Goal: Check status

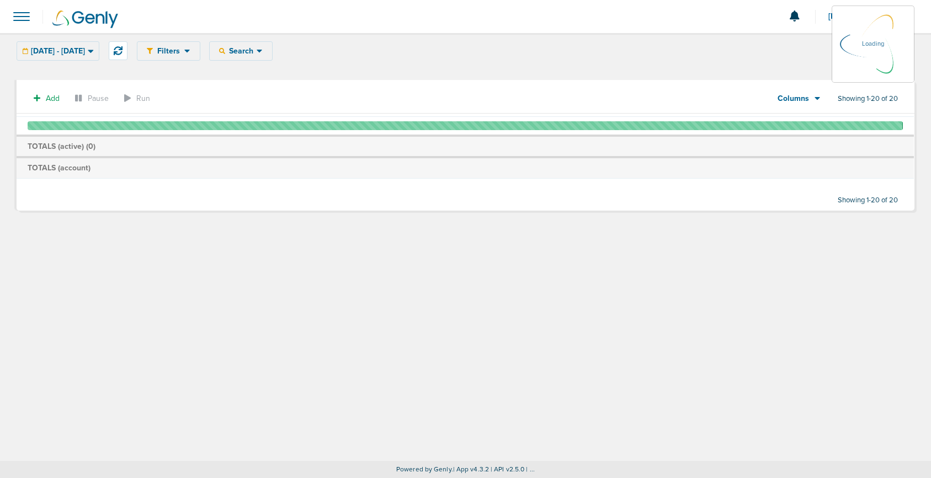
click at [452, 180] on div "Add Pause Run Columns Media Stats Sales Performance Custom Showing 1-20 of 20 T…" at bounding box center [466, 149] width 898 height 122
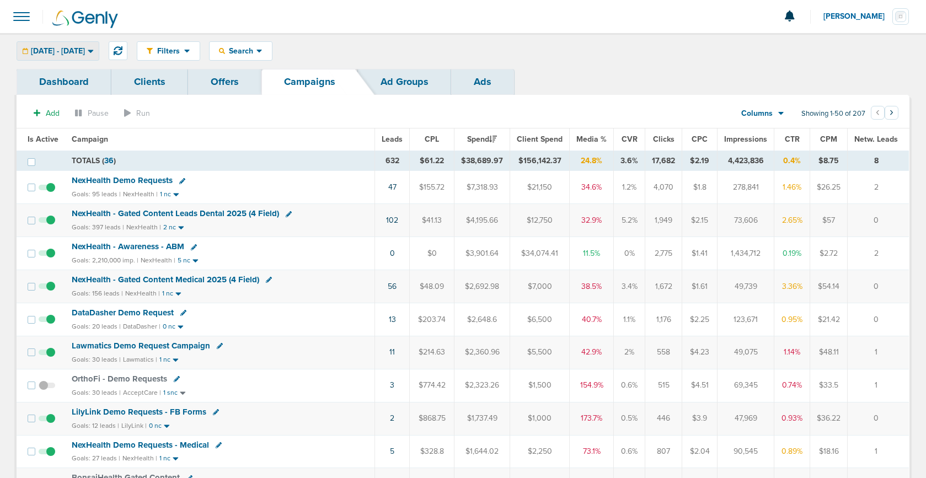
scroll to position [4, 0]
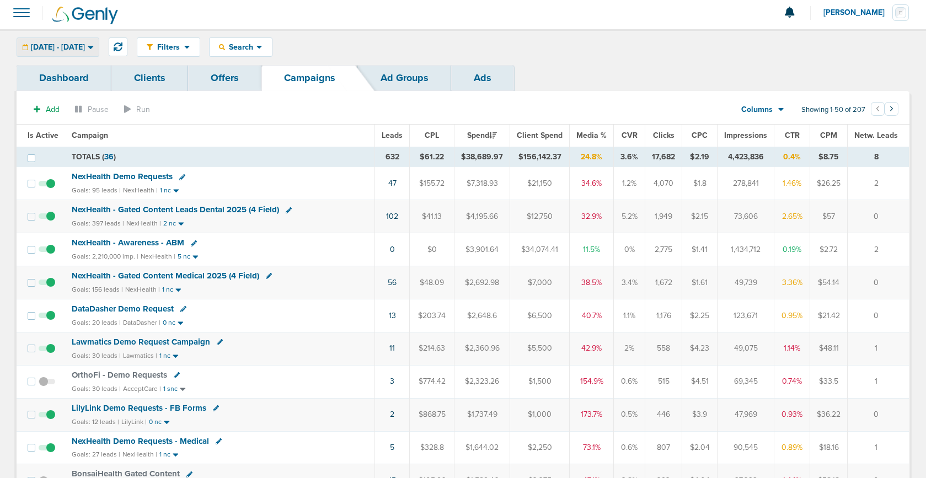
click at [74, 49] on span "[DATE] - [DATE]" at bounding box center [58, 48] width 54 height 8
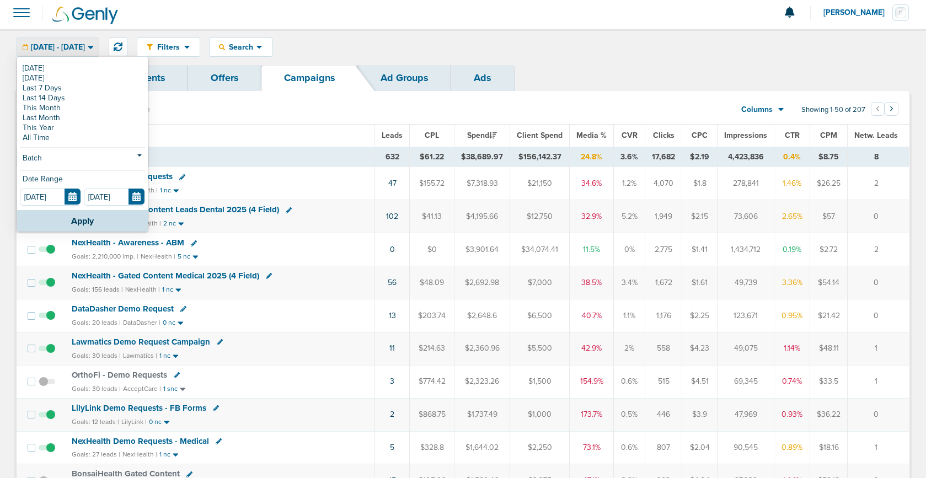
drag, startPoint x: 57, startPoint y: 66, endPoint x: 67, endPoint y: 70, distance: 10.5
click at [57, 66] on link "[DATE]" at bounding box center [82, 68] width 125 height 10
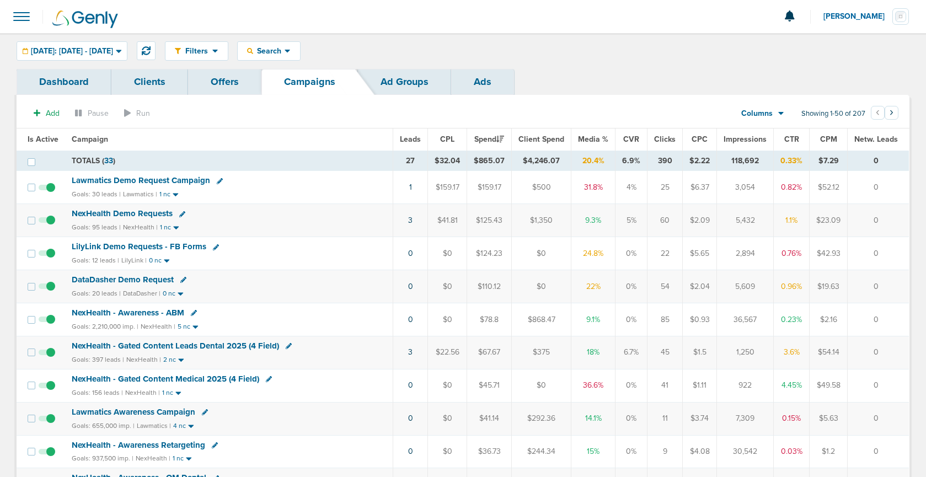
click at [124, 181] on span "Lawmatics Demo Request Campaign" at bounding box center [141, 180] width 138 height 10
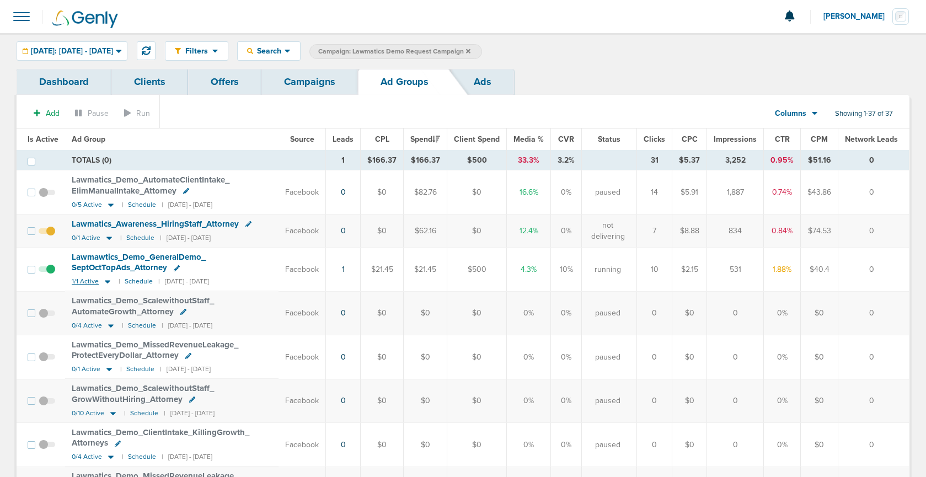
click at [106, 281] on icon at bounding box center [108, 282] width 6 height 3
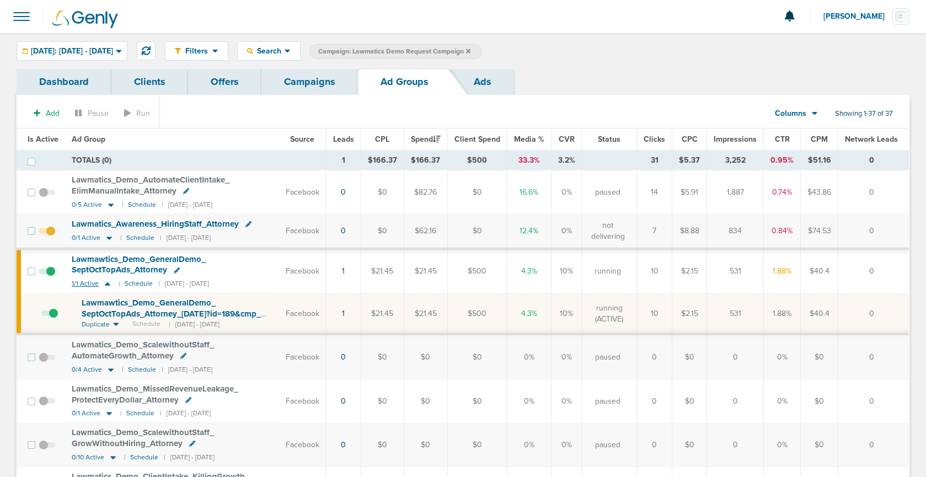
click at [106, 282] on icon at bounding box center [107, 283] width 11 height 9
